Goal: Task Accomplishment & Management: Manage account settings

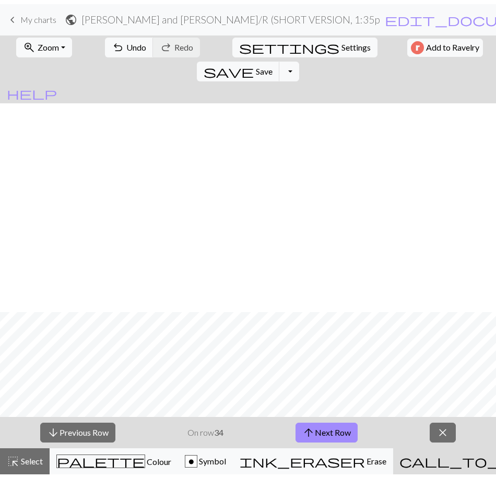
scroll to position [209, 0]
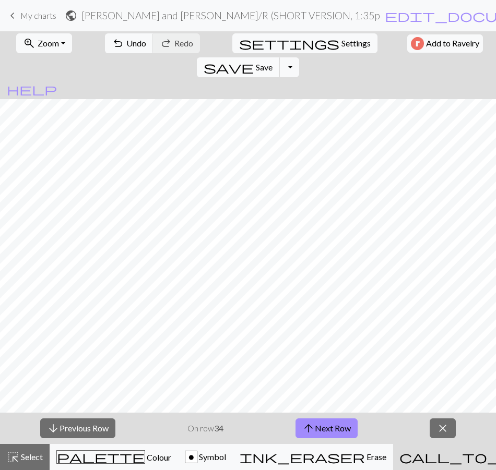
click at [272, 62] on span "Save" at bounding box center [264, 67] width 17 height 10
click at [312, 429] on span "arrow_upward" at bounding box center [308, 428] width 13 height 15
click at [342, 428] on button "arrow_upward Next Row" at bounding box center [326, 429] width 62 height 20
click at [347, 428] on button "arrow_upward Next Row" at bounding box center [326, 429] width 62 height 20
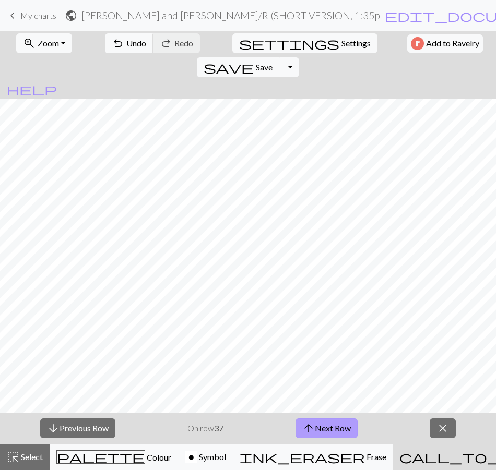
click at [347, 428] on button "arrow_upward Next Row" at bounding box center [326, 429] width 62 height 20
click at [346, 426] on button "arrow_upward Next Row" at bounding box center [326, 429] width 62 height 20
click at [325, 423] on button "arrow_upward Next Row" at bounding box center [326, 429] width 62 height 20
click at [330, 431] on button "arrow_upward Next Row" at bounding box center [326, 429] width 62 height 20
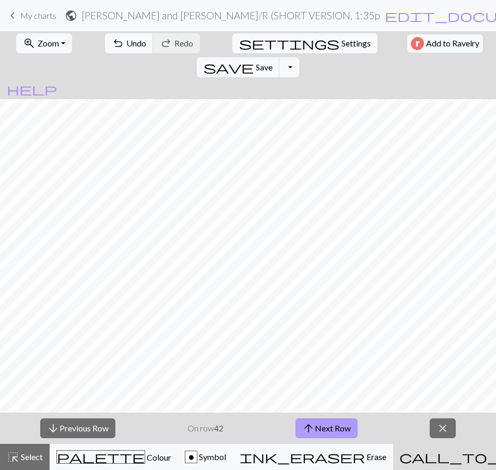
click at [329, 430] on button "arrow_upward Next Row" at bounding box center [326, 429] width 62 height 20
click at [69, 430] on button "arrow_downward Previous Row" at bounding box center [77, 429] width 75 height 20
drag, startPoint x: 313, startPoint y: 430, endPoint x: 316, endPoint y: 418, distance: 12.4
click at [314, 430] on span "arrow_upward" at bounding box center [308, 428] width 13 height 15
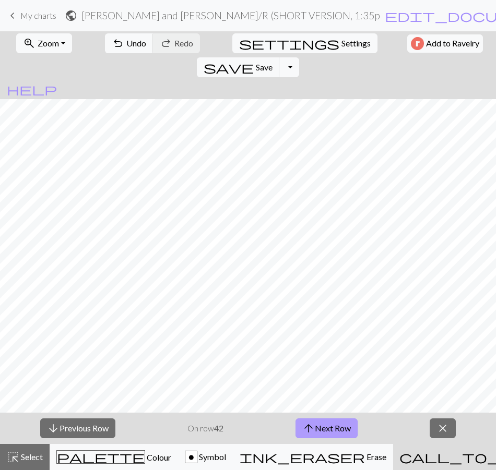
click at [329, 427] on button "arrow_upward Next Row" at bounding box center [326, 429] width 62 height 20
click at [328, 427] on button "arrow_upward Next Row" at bounding box center [326, 429] width 62 height 20
click at [206, 22] on form "public [PERSON_NAME] and [PERSON_NAME] / R (SHORT VERSION, 1:35pm) - Chart D (b…" at bounding box center [306, 15] width 483 height 20
click at [250, 11] on h2 "[PERSON_NAME] and [PERSON_NAME] / R (SHORT VERSION, 1:35pm) - Chart D (body, pa…" at bounding box center [230, 15] width 299 height 12
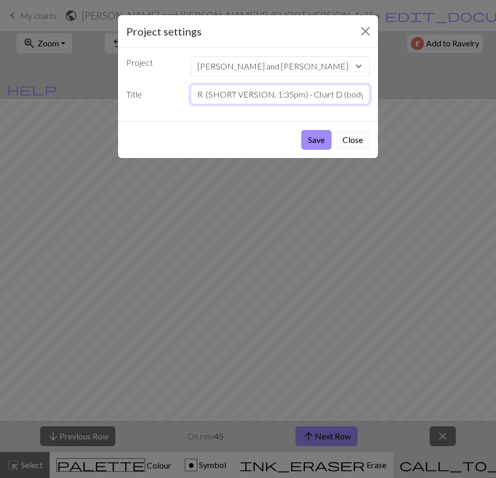
drag, startPoint x: 277, startPoint y: 94, endPoint x: 303, endPoint y: 92, distance: 26.7
click at [303, 92] on input "R (SHORT VERSION, 1:35pm) - Chart D (body, palm)" at bounding box center [281, 95] width 180 height 20
paste input "n prog@ row 45, 5:45pm)"
click at [272, 93] on input "R (SHORT VERSION, n prog@ row 45, 5:45pm)) - Chart D (body, palm)" at bounding box center [281, 95] width 180 height 20
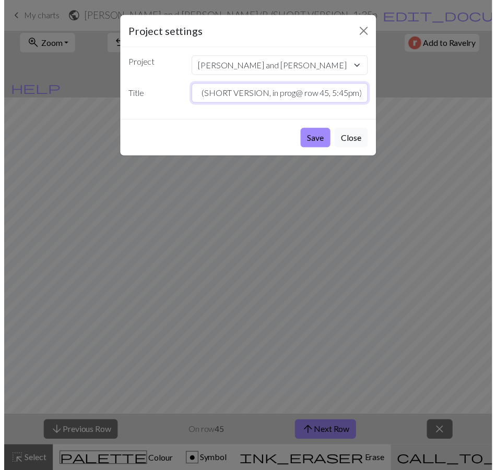
scroll to position [0, 0]
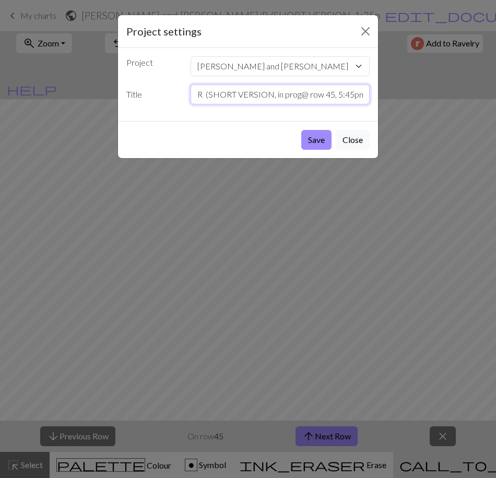
drag, startPoint x: 271, startPoint y: 94, endPoint x: 210, endPoint y: 50, distance: 75.8
click at [214, 94] on input "R (SHORT VERSION, in prog@ row 45, 5:45pm)) - Chart D (body, palm)" at bounding box center [281, 95] width 180 height 20
type input "SHORT R Palm (in prog@ row 45, 5:45pm)) - Chart D (body, palm)"
click at [313, 137] on button "Save" at bounding box center [316, 140] width 30 height 20
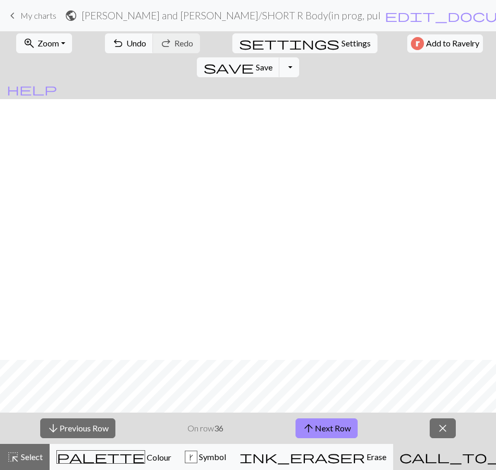
scroll to position [261, 0]
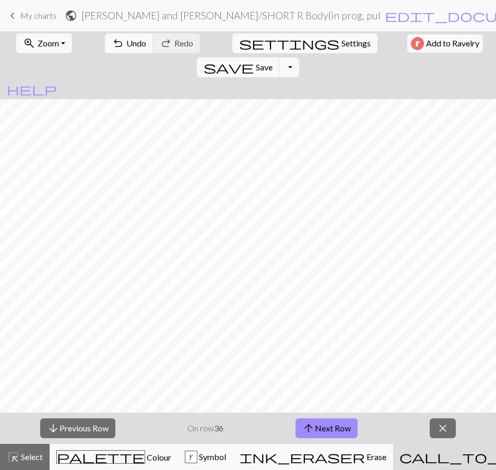
click at [37, 14] on span "My charts" at bounding box center [38, 15] width 36 height 10
click at [254, 60] on span "save" at bounding box center [229, 67] width 50 height 15
click at [272, 62] on span "Save" at bounding box center [264, 67] width 17 height 10
click at [60, 428] on button "arrow_downward Previous Row" at bounding box center [77, 429] width 75 height 20
click at [57, 431] on span "arrow_downward" at bounding box center [53, 428] width 13 height 15
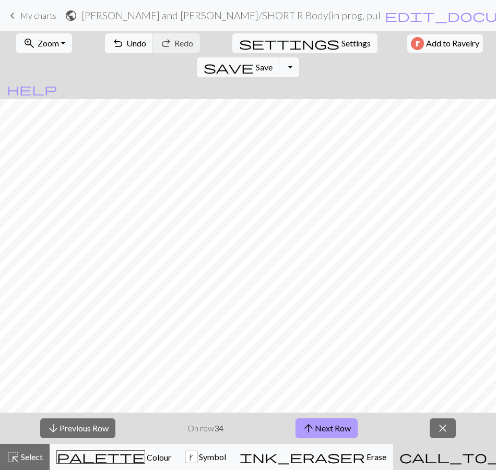
click at [298, 424] on button "arrow_upward Next Row" at bounding box center [326, 429] width 62 height 20
click at [313, 428] on span "arrow_upward" at bounding box center [308, 428] width 13 height 15
click at [334, 425] on button "arrow_upward Next Row" at bounding box center [326, 429] width 62 height 20
click at [312, 428] on span "arrow_upward" at bounding box center [308, 428] width 13 height 15
click at [346, 430] on button "arrow_upward Next Row" at bounding box center [326, 429] width 62 height 20
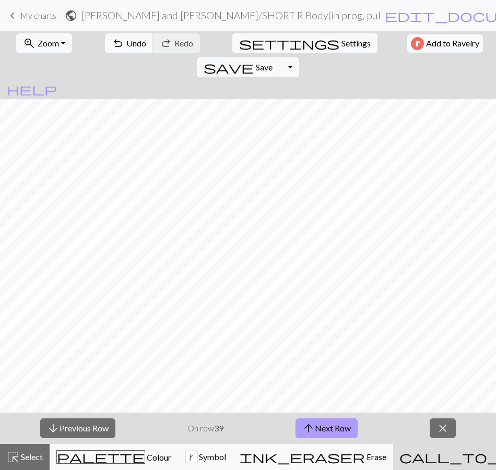
click at [337, 426] on button "arrow_upward Next Row" at bounding box center [326, 429] width 62 height 20
click at [311, 424] on span "arrow_upward" at bounding box center [308, 428] width 13 height 15
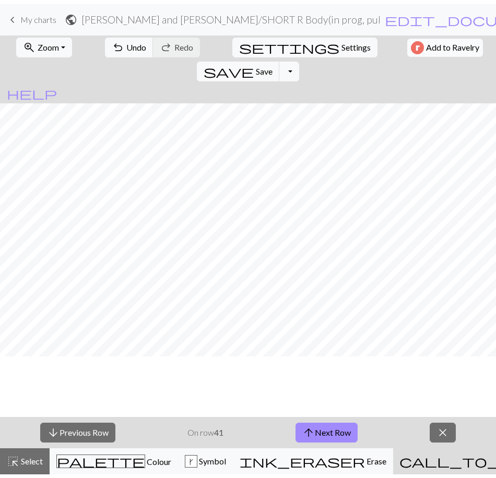
scroll to position [157, 0]
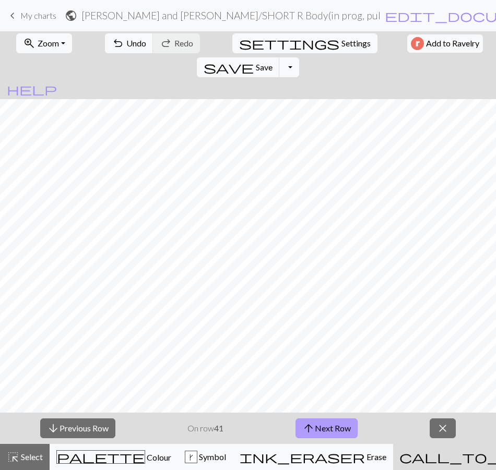
click at [307, 428] on span "arrow_upward" at bounding box center [308, 428] width 13 height 15
click at [329, 431] on button "arrow_upward Next Row" at bounding box center [326, 429] width 62 height 20
click at [89, 426] on button "arrow_downward Previous Row" at bounding box center [77, 429] width 75 height 20
click at [339, 425] on button "arrow_upward Next Row" at bounding box center [326, 429] width 62 height 20
click at [323, 429] on button "arrow_upward Next Row" at bounding box center [326, 429] width 62 height 20
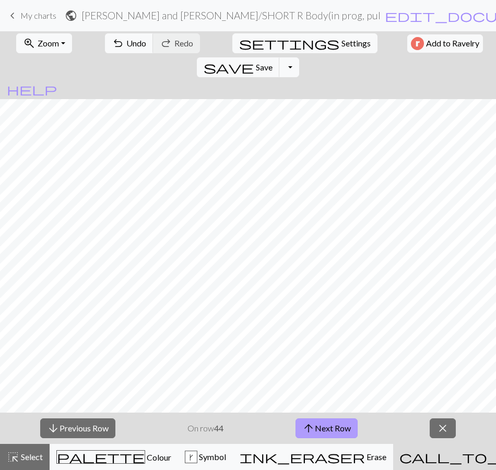
click at [341, 421] on button "arrow_upward Next Row" at bounding box center [326, 429] width 62 height 20
click at [272, 62] on span "Save" at bounding box center [264, 67] width 17 height 10
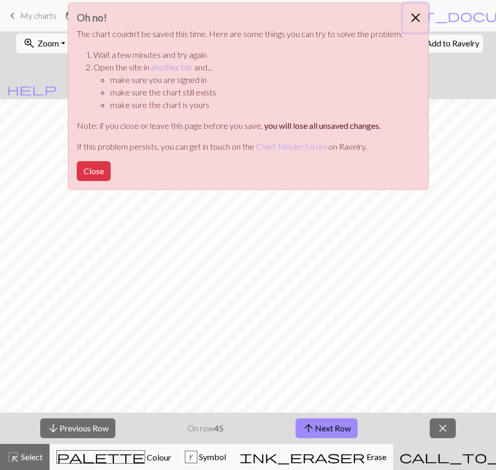
click at [415, 19] on button "Close" at bounding box center [415, 17] width 25 height 29
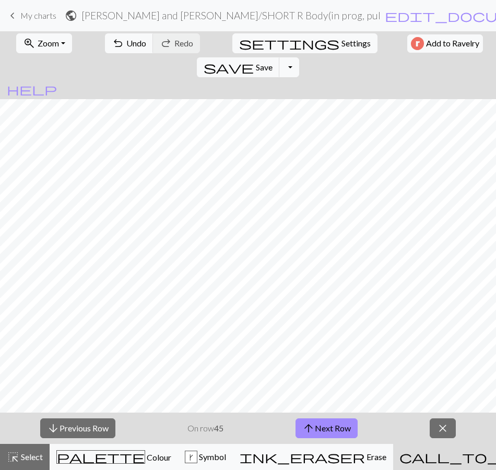
click at [380, 14] on h2 "Randy and Jess / SHORT R Body(in prog, pull back everything until row 18, 11:09…" at bounding box center [230, 15] width 299 height 12
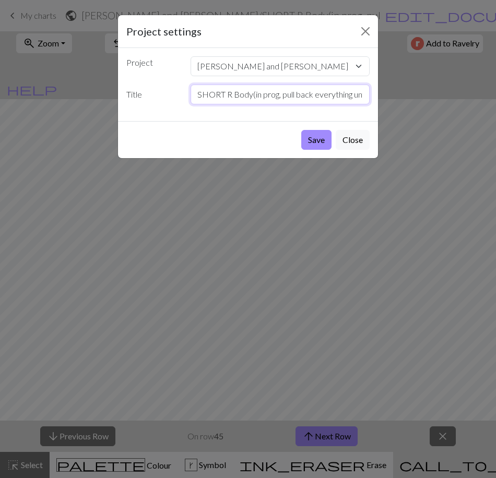
click at [273, 95] on input "SHORT R Body(in prog, pull back everything until row 18, 11:09am) R - Chart C (…" at bounding box center [281, 95] width 180 height 20
drag, startPoint x: 280, startPoint y: 97, endPoint x: 315, endPoint y: 94, distance: 35.1
click at [315, 94] on input "SHORT R Body(in prog, pull back everything until row 18, 11:09am) R - Chart C (…" at bounding box center [281, 95] width 180 height 20
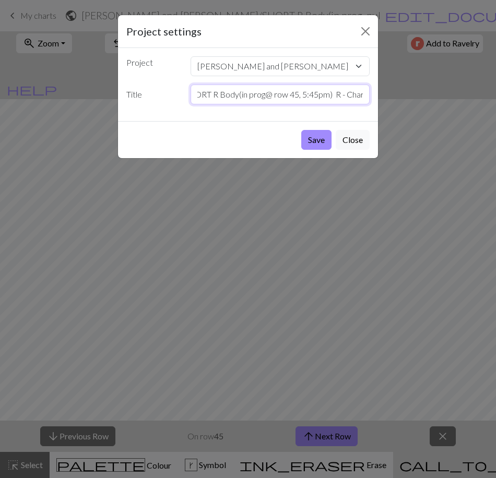
drag, startPoint x: 333, startPoint y: 92, endPoint x: 243, endPoint y: 96, distance: 89.3
click at [243, 96] on input "SHORT R Body(in prog@ row 45, 5:45pm) R - Chart C (body, front)" at bounding box center [281, 95] width 180 height 20
type input "SHORT R Body(in prog@ row 45, 5:45pm) R - Chart C (body, front)"
click at [317, 139] on button "Save" at bounding box center [316, 140] width 30 height 20
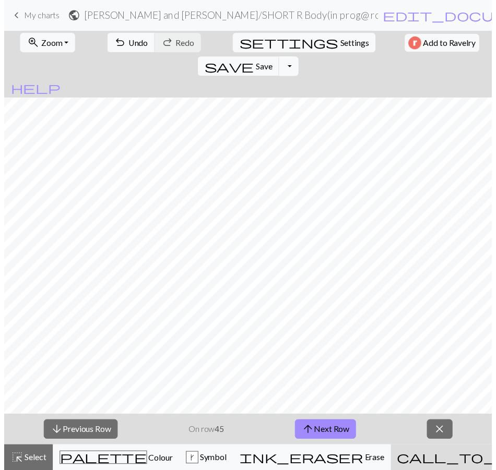
scroll to position [0, 0]
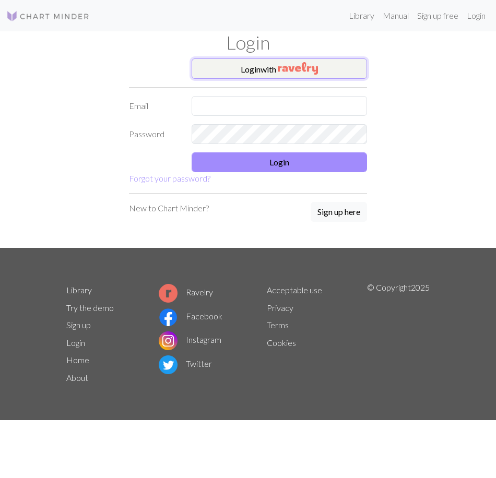
click at [255, 72] on button "Login with" at bounding box center [279, 68] width 175 height 21
click at [269, 68] on button "Login with" at bounding box center [279, 68] width 175 height 21
